Goal: Find specific page/section: Find specific page/section

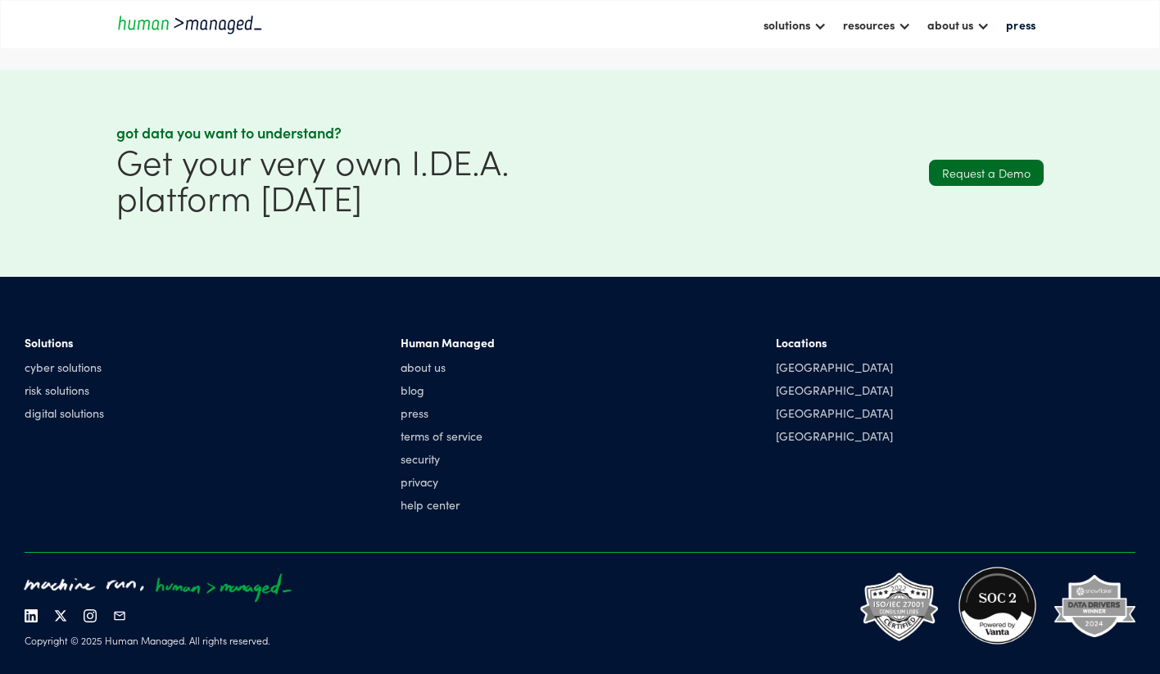
scroll to position [4293, 0]
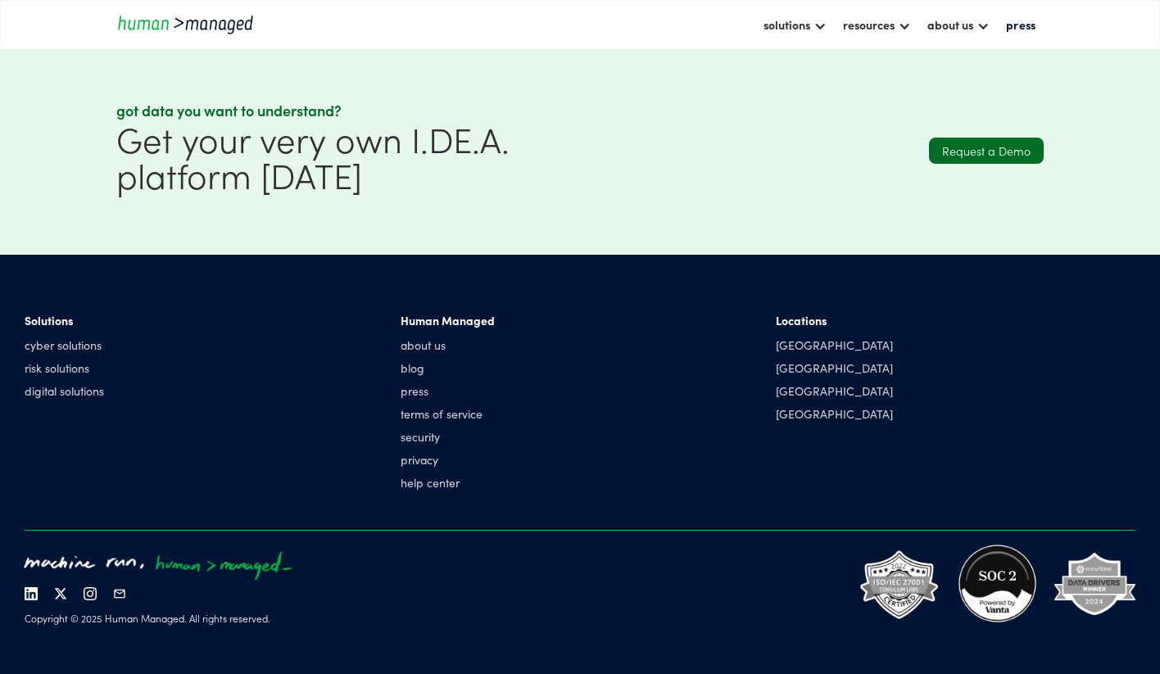
click at [1000, 598] on img at bounding box center [997, 583] width 81 height 81
click at [967, 610] on img at bounding box center [997, 583] width 81 height 81
click at [890, 588] on img at bounding box center [899, 583] width 81 height 75
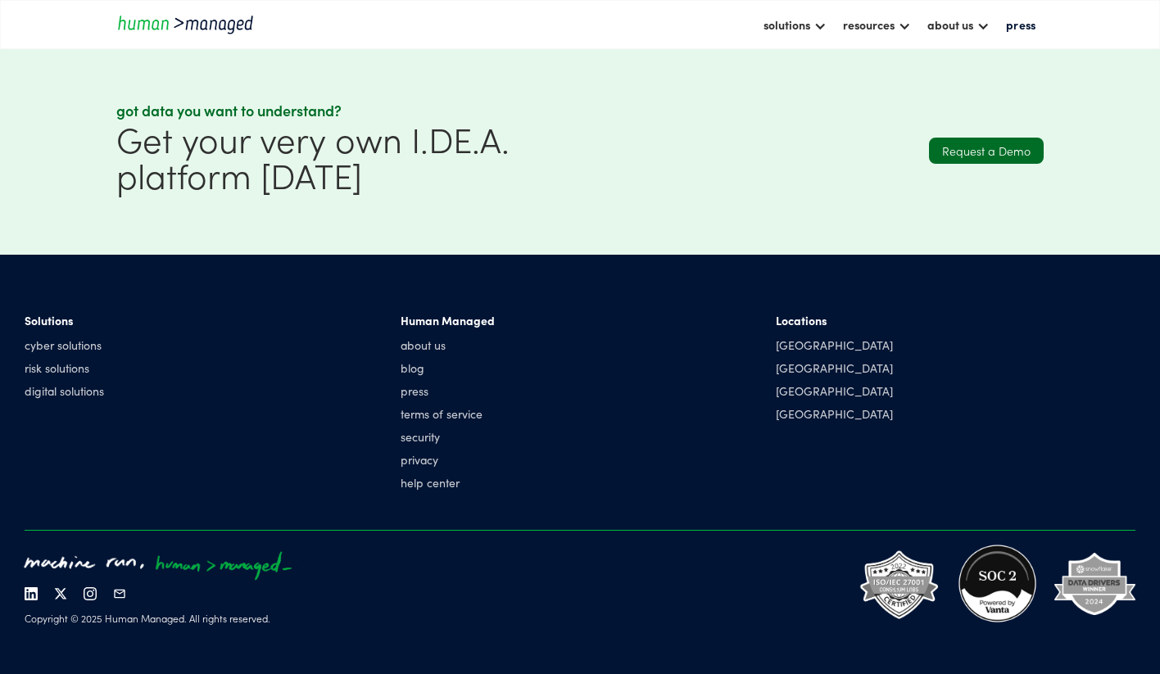
click at [1040, 593] on div at bounding box center [989, 576] width 292 height 67
click at [910, 599] on img at bounding box center [899, 583] width 81 height 75
click at [431, 439] on link "security" at bounding box center [448, 436] width 94 height 16
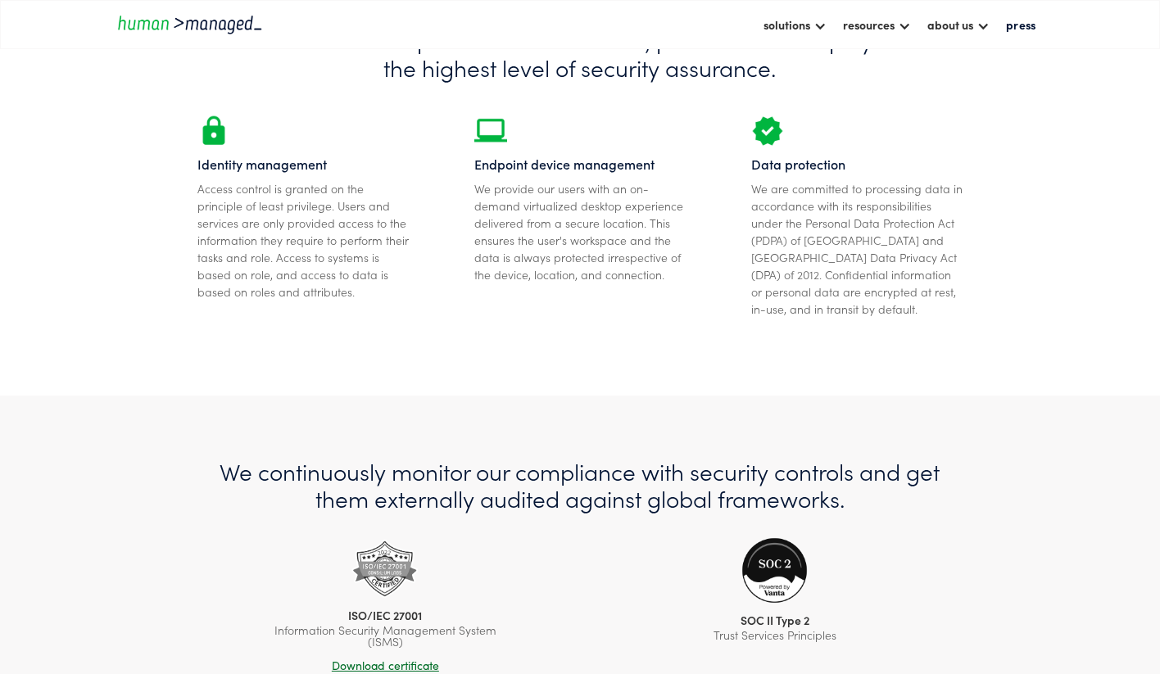
scroll to position [881, 0]
